Goal: Task Accomplishment & Management: Complete application form

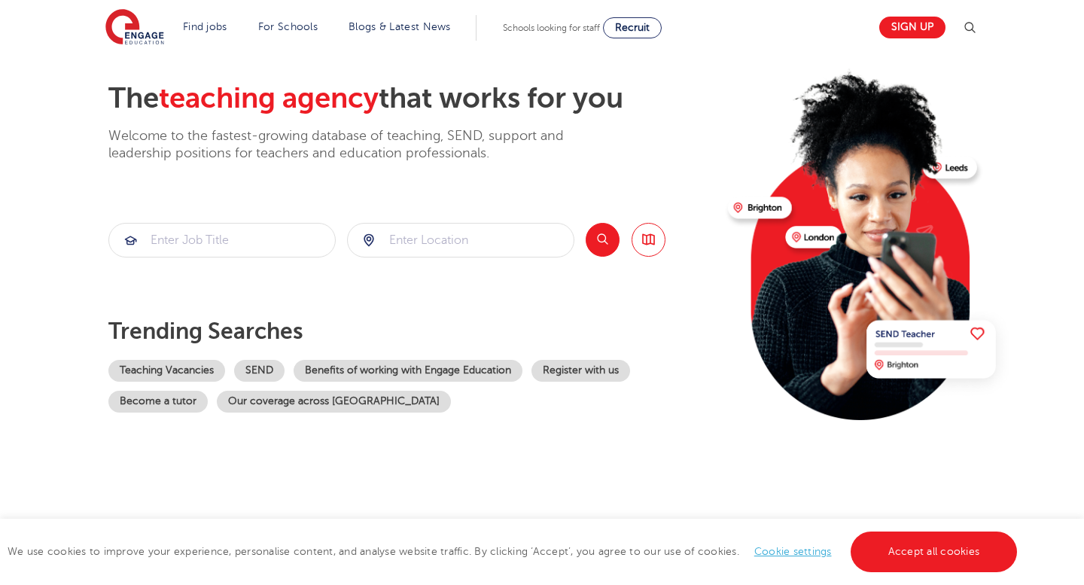
scroll to position [64, 0]
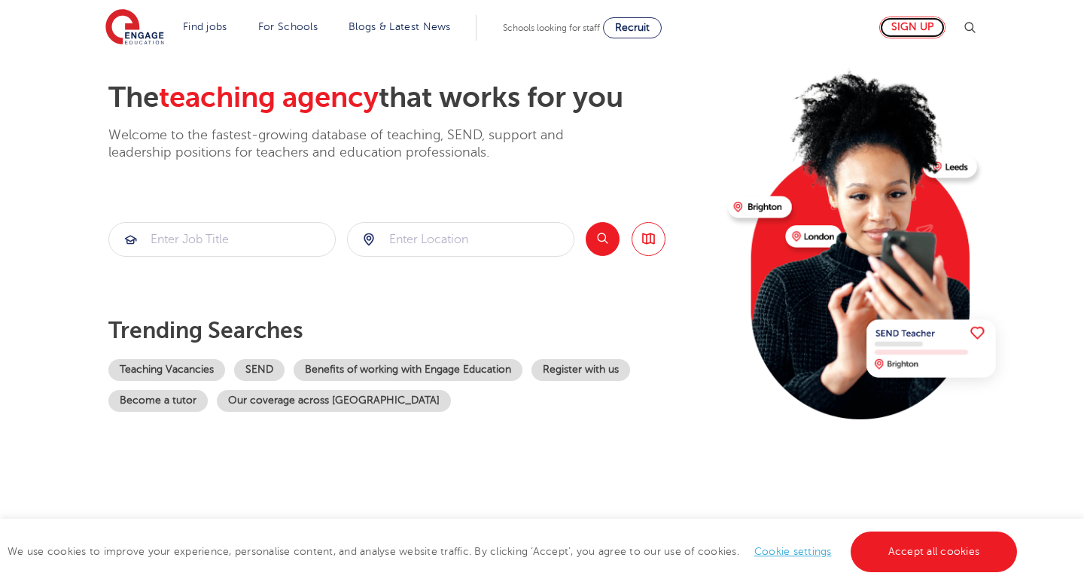
click at [902, 32] on link "Sign up" at bounding box center [912, 28] width 66 height 22
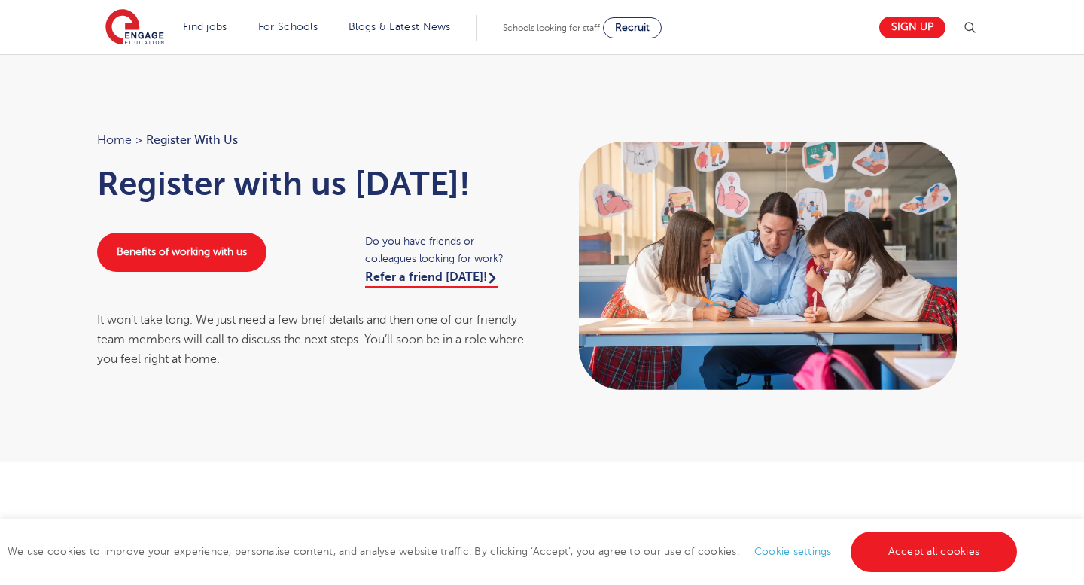
scroll to position [41, 0]
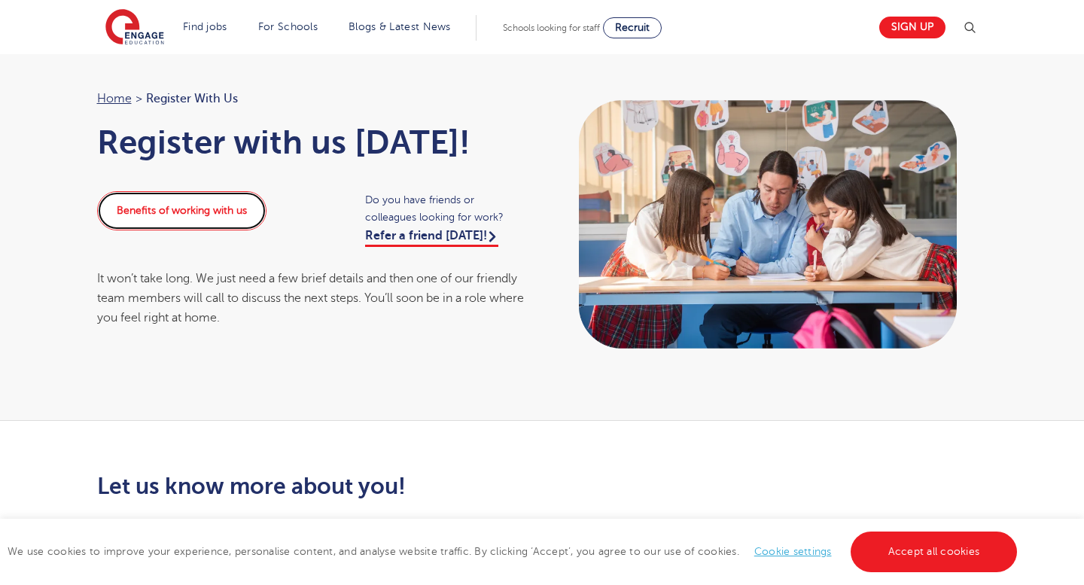
click at [186, 210] on link "Benefits of working with us" at bounding box center [181, 210] width 169 height 39
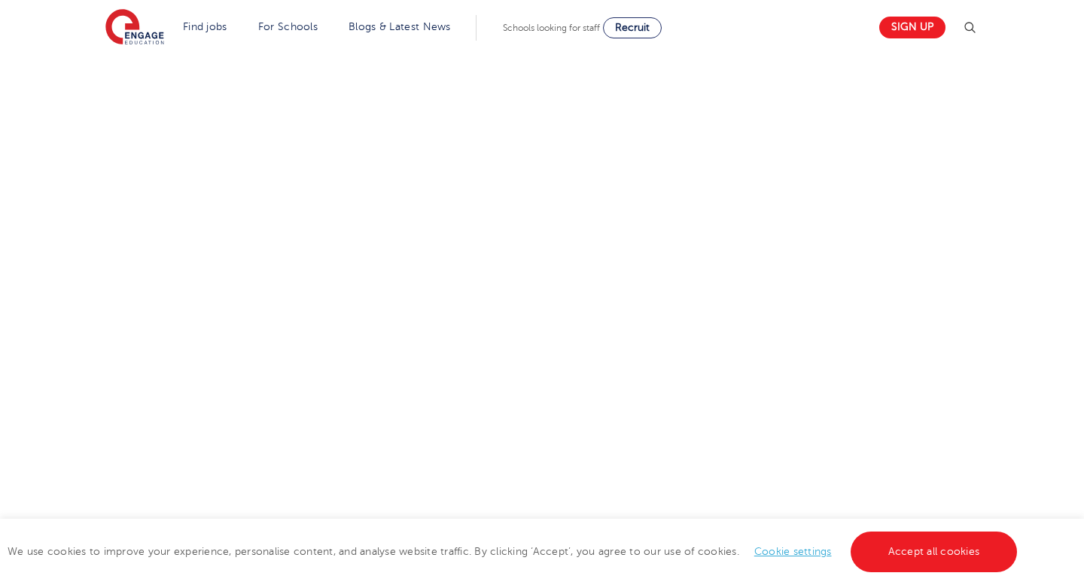
scroll to position [0, 0]
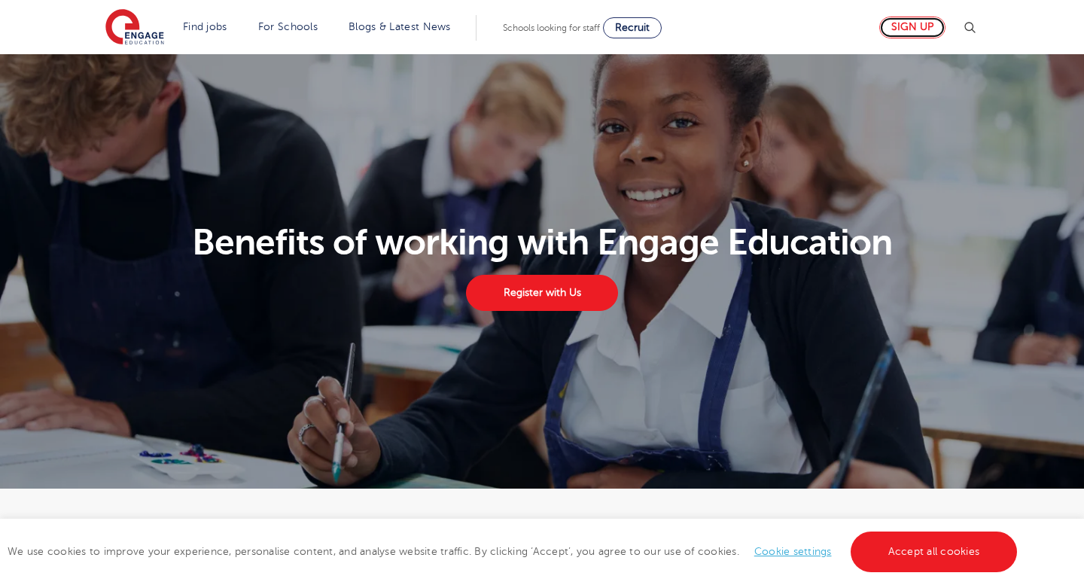
click at [906, 32] on link "Sign up" at bounding box center [912, 28] width 66 height 22
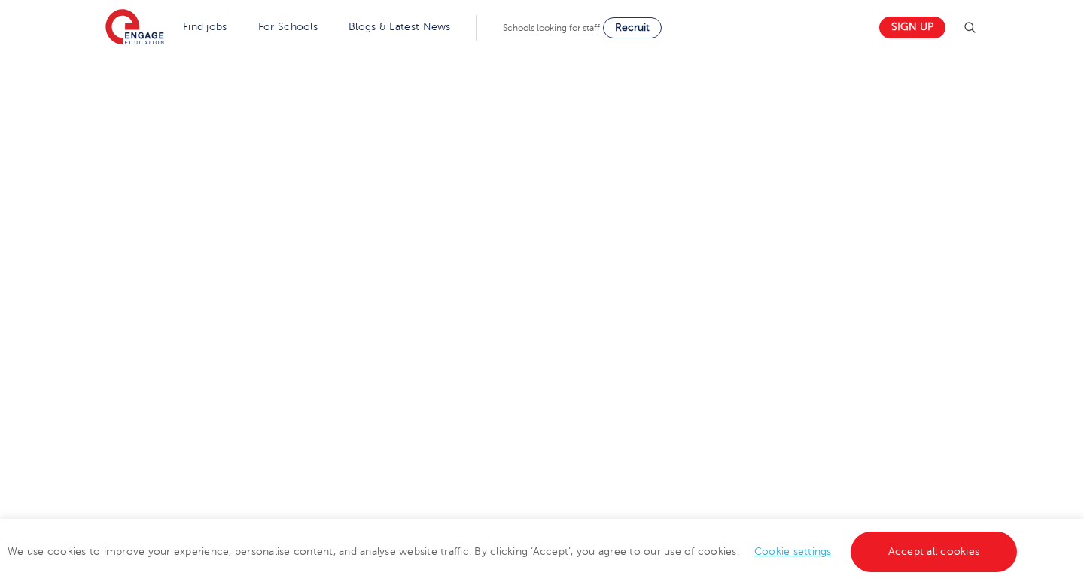
scroll to position [556, 0]
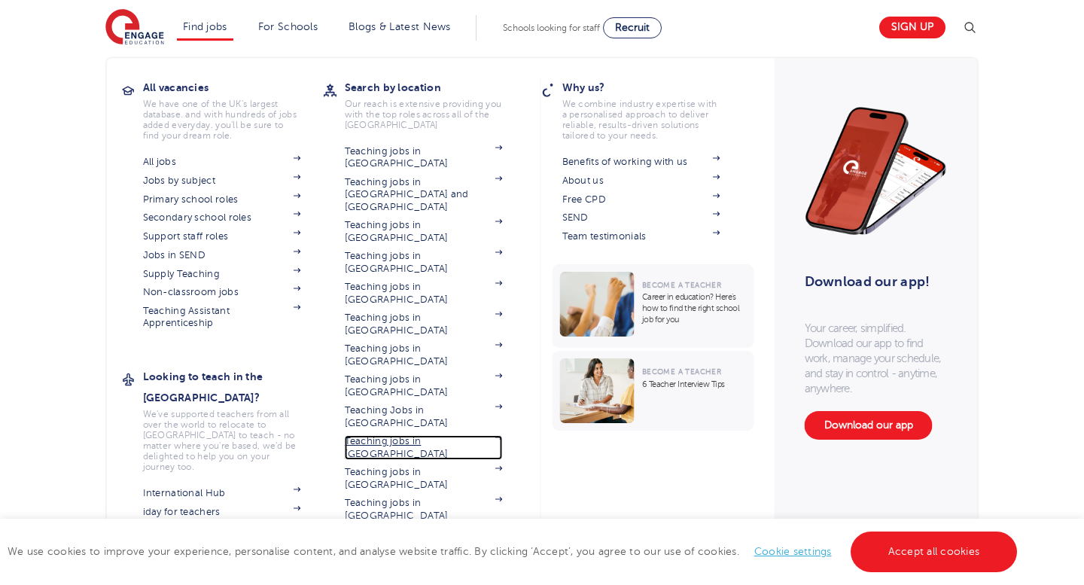
click at [452, 435] on link "Teaching jobs in [GEOGRAPHIC_DATA]" at bounding box center [424, 447] width 158 height 25
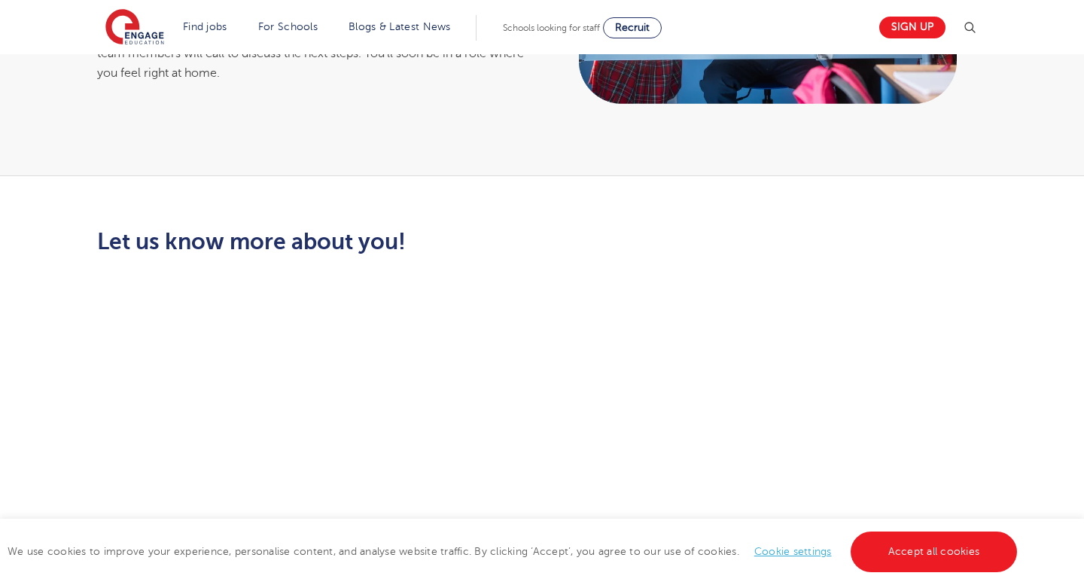
scroll to position [0, 0]
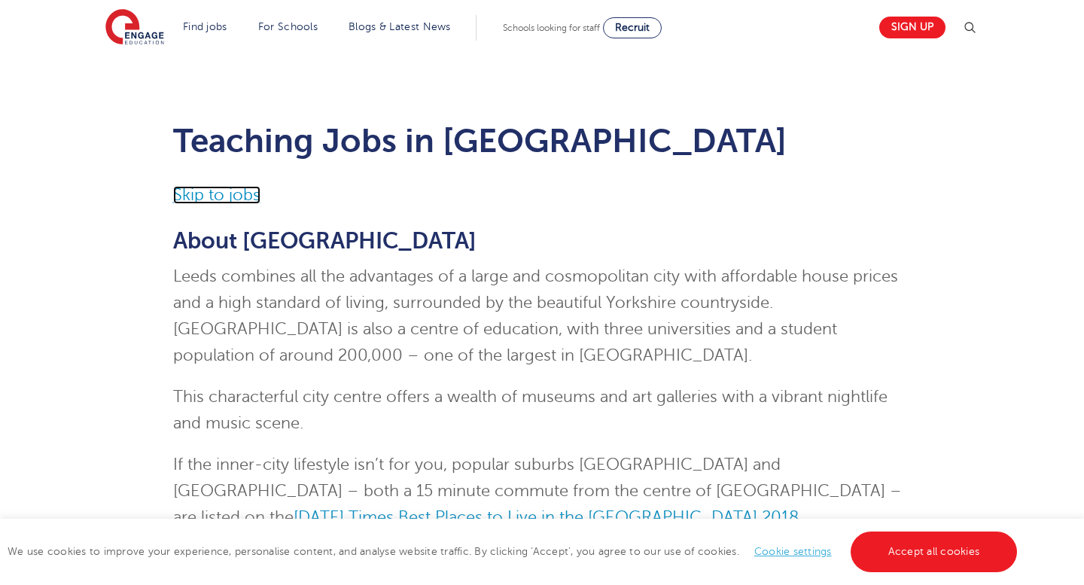
click at [225, 192] on link "Skip to jobs" at bounding box center [216, 195] width 87 height 18
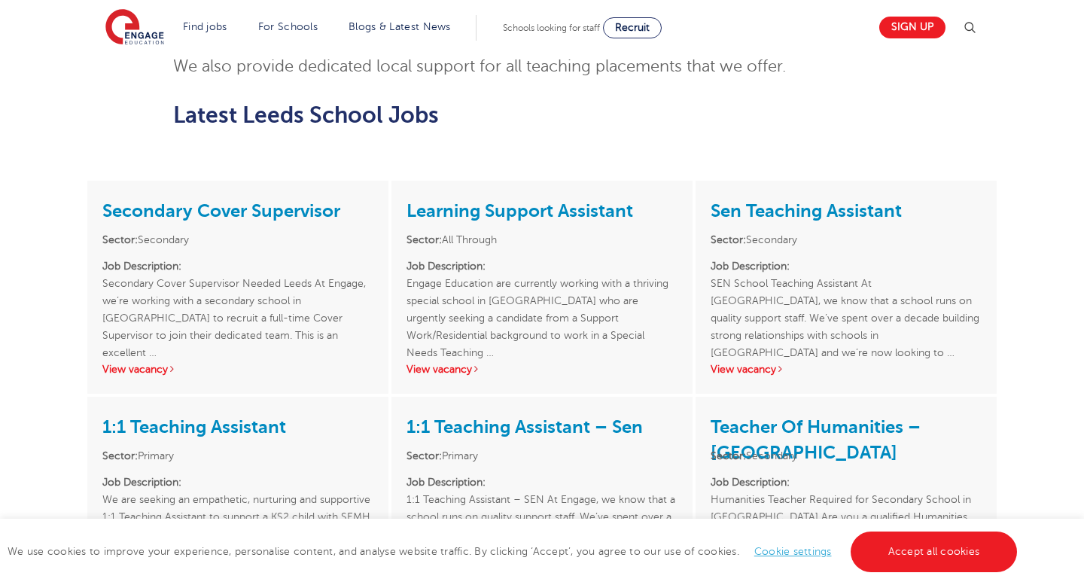
scroll to position [1998, 0]
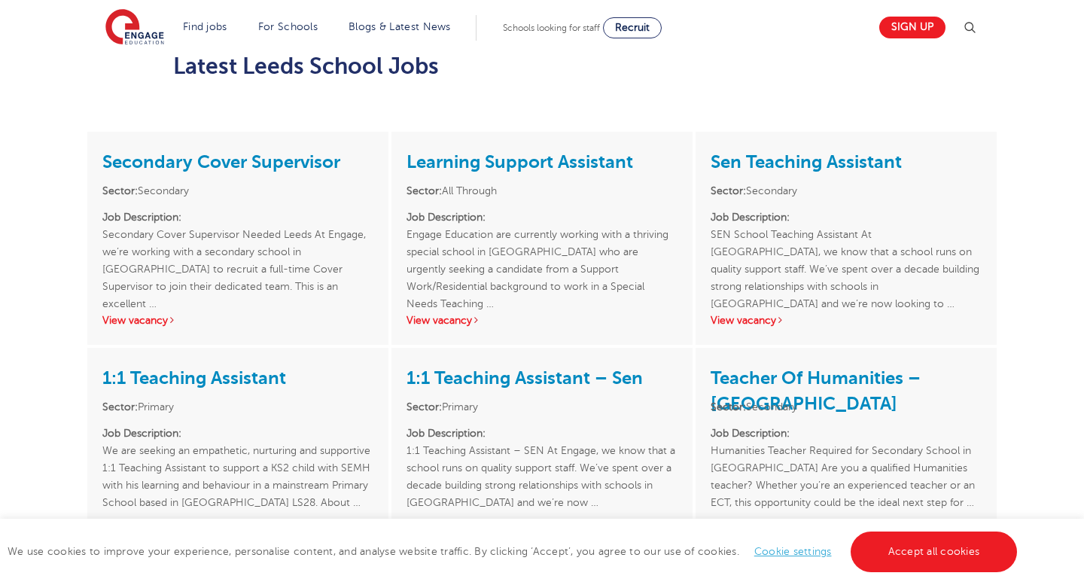
click at [930, 38] on div "Sign up" at bounding box center [924, 28] width 108 height 30
click at [925, 33] on link "Sign up" at bounding box center [912, 28] width 66 height 22
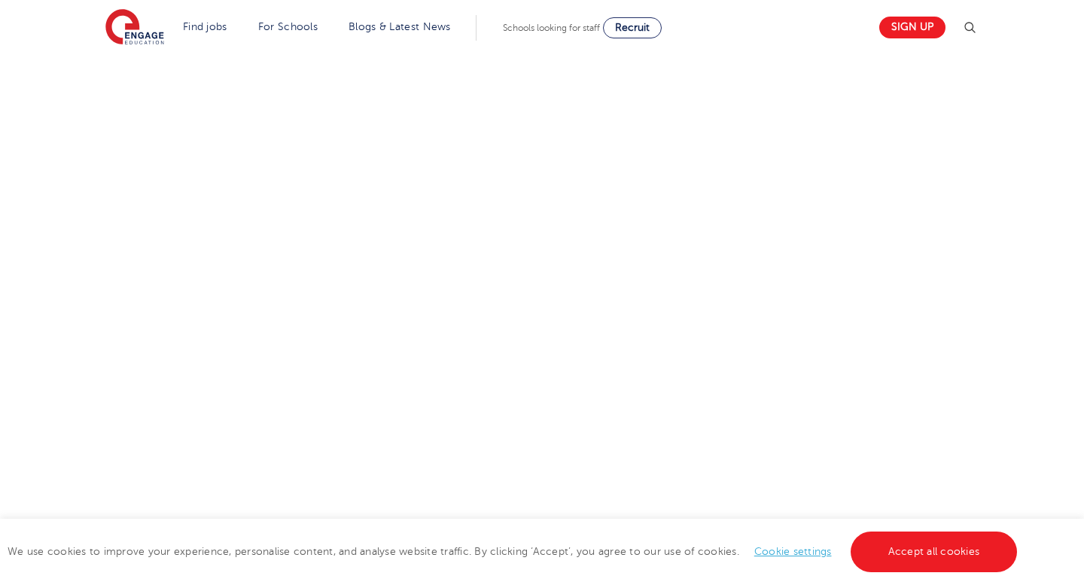
scroll to position [1371, 0]
